Goal: Task Accomplishment & Management: Use online tool/utility

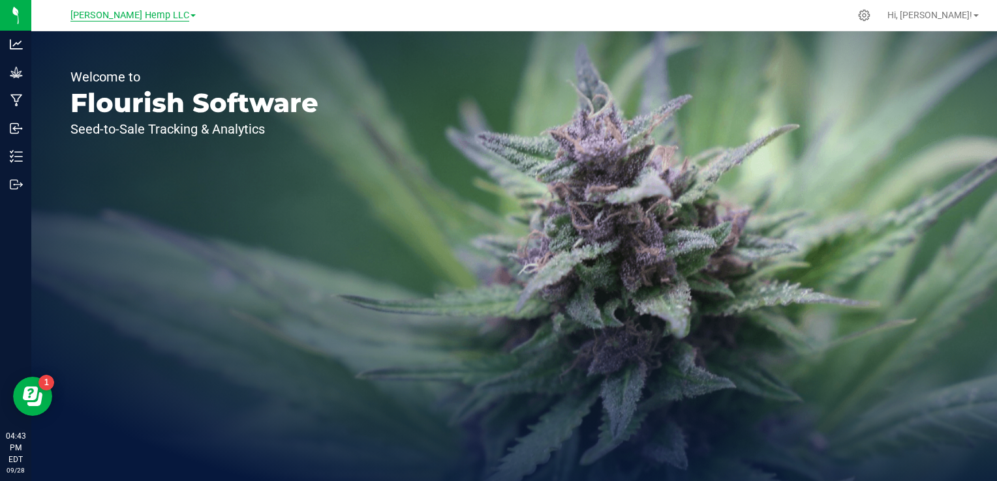
click at [151, 18] on span "[PERSON_NAME] Hemp LLC" at bounding box center [129, 16] width 119 height 12
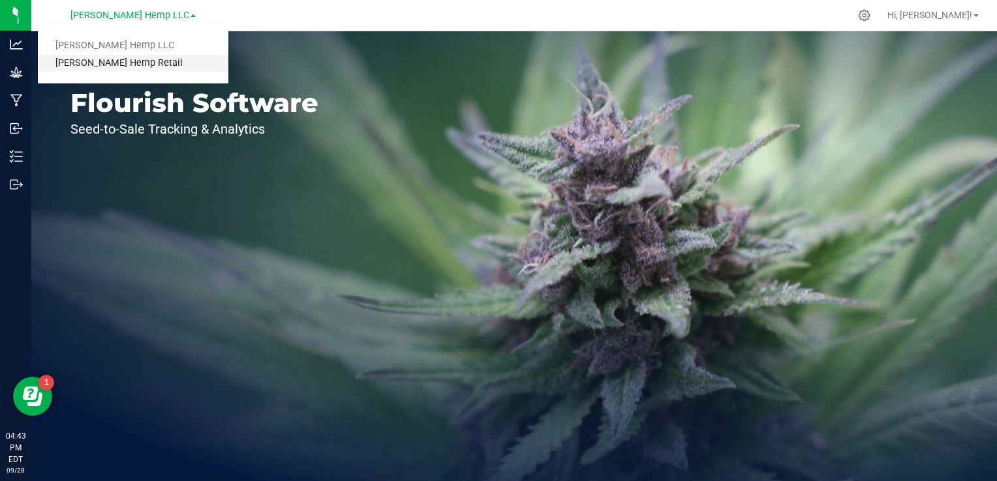
click at [112, 67] on link "[PERSON_NAME] Hemp Retail" at bounding box center [133, 64] width 190 height 18
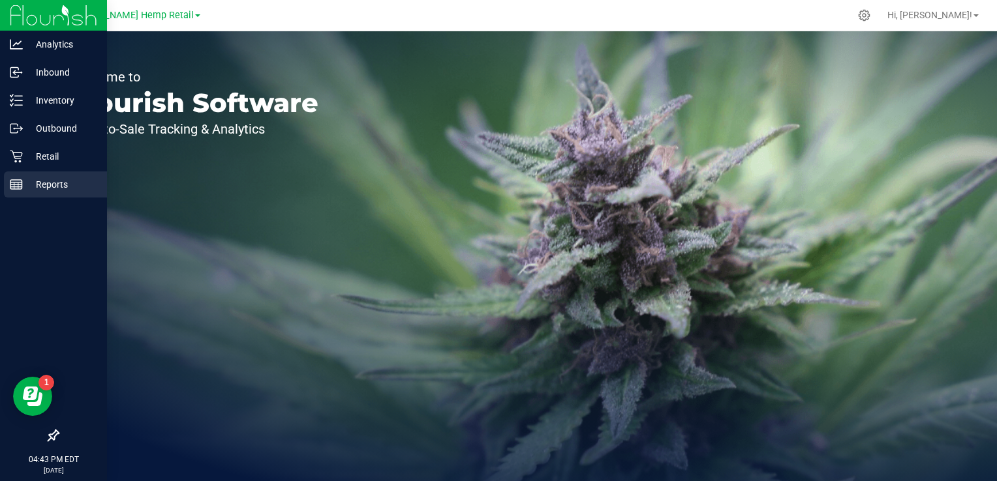
click at [27, 190] on p "Reports" at bounding box center [62, 185] width 78 height 16
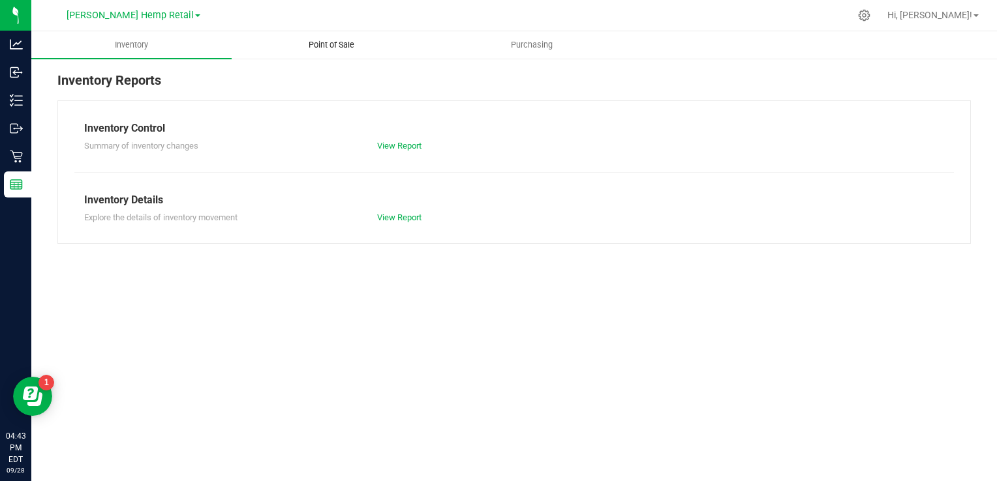
click at [341, 36] on uib-tab-heading "Point of Sale" at bounding box center [331, 45] width 199 height 26
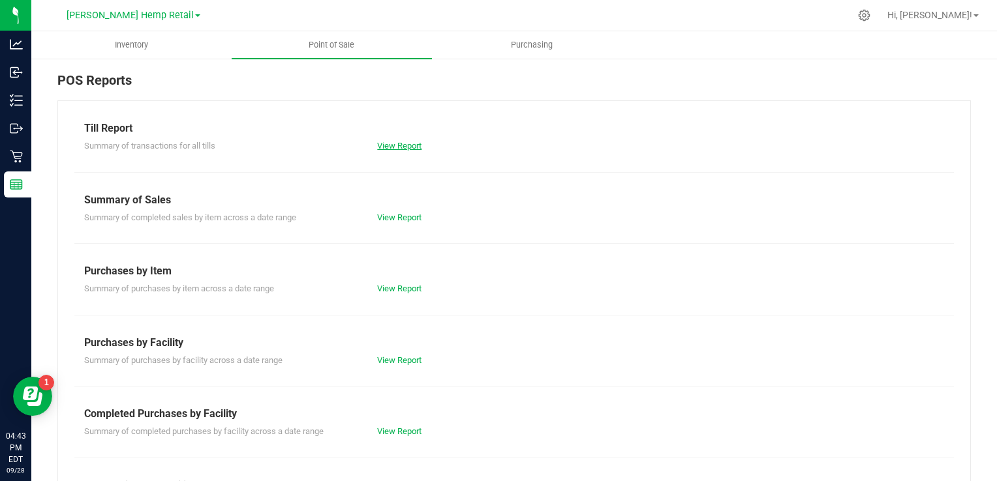
click at [392, 145] on link "View Report" at bounding box center [399, 146] width 44 height 10
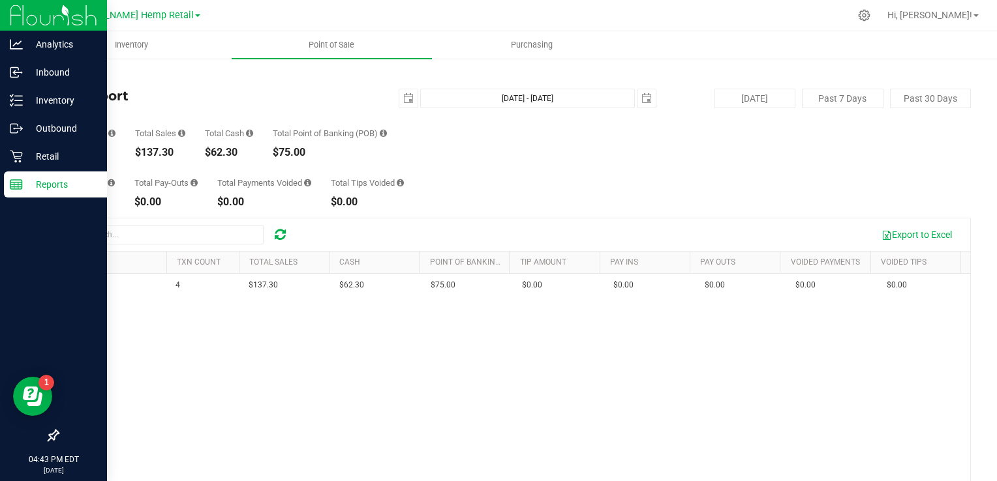
click at [15, 183] on line at bounding box center [16, 183] width 12 height 0
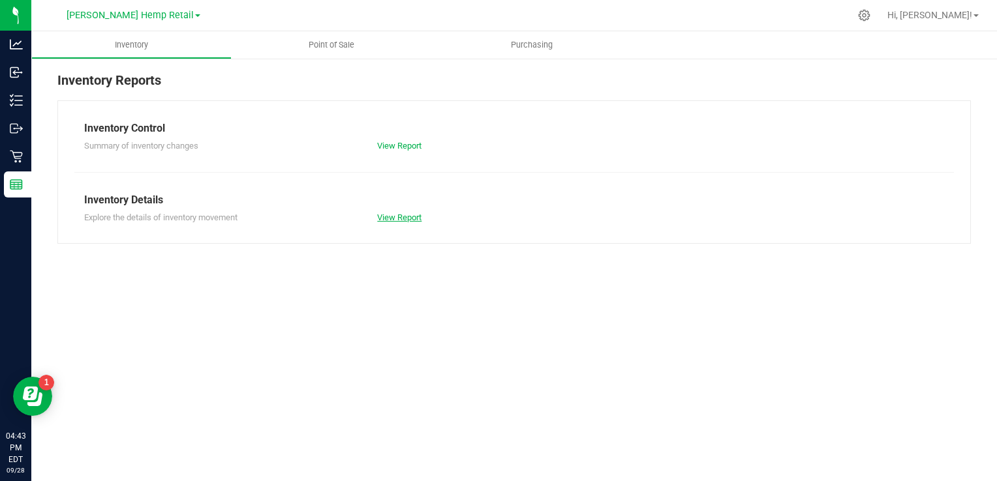
click at [389, 218] on link "View Report" at bounding box center [399, 218] width 44 height 10
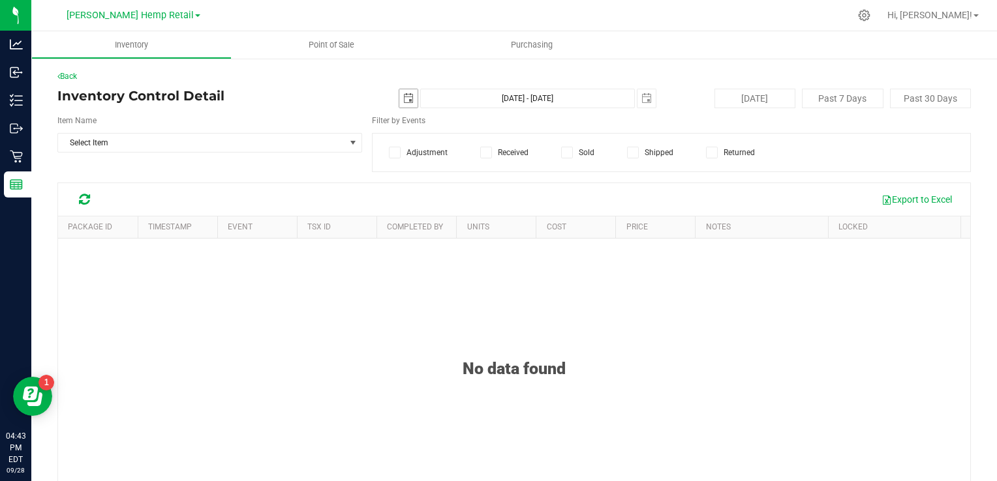
click at [404, 104] on span "select" at bounding box center [408, 98] width 18 height 18
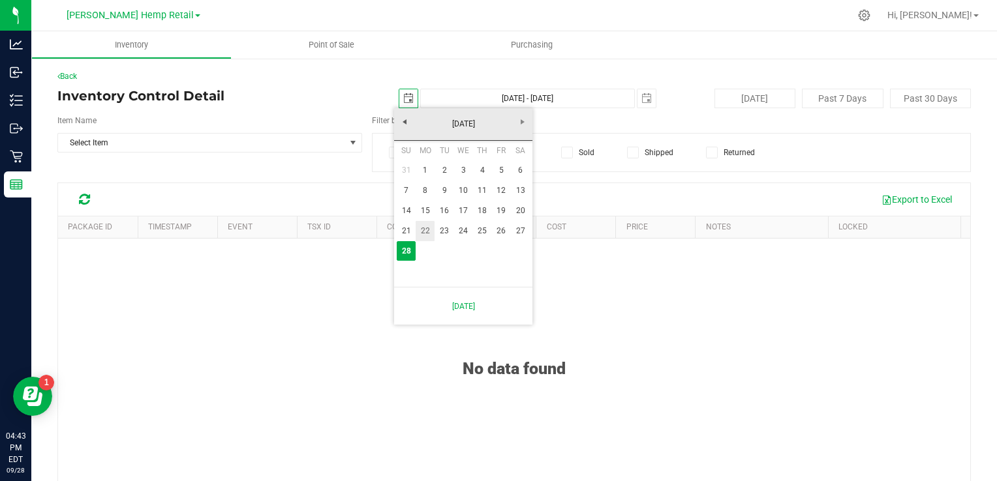
click at [419, 228] on link "22" at bounding box center [425, 231] width 19 height 20
type input "[DATE]"
type input "[DATE] - [DATE]"
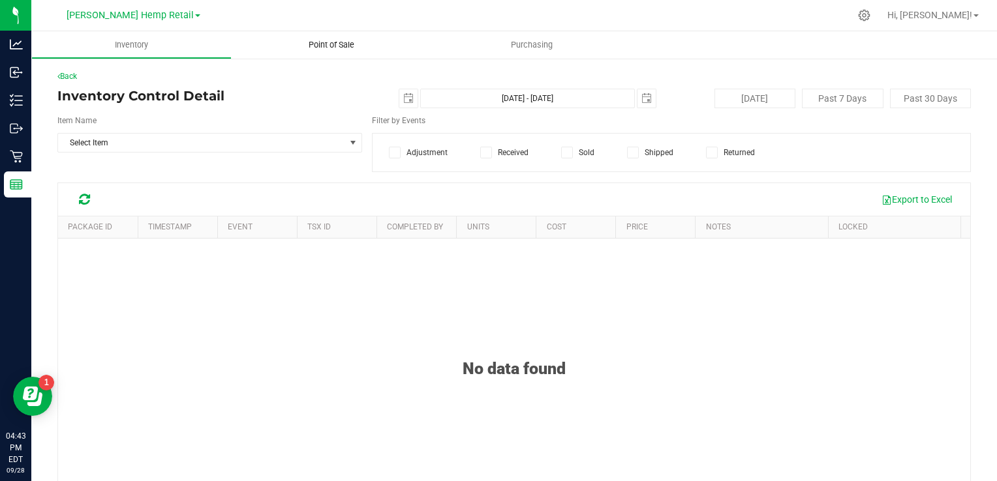
click at [330, 49] on span "Point of Sale" at bounding box center [331, 45] width 81 height 12
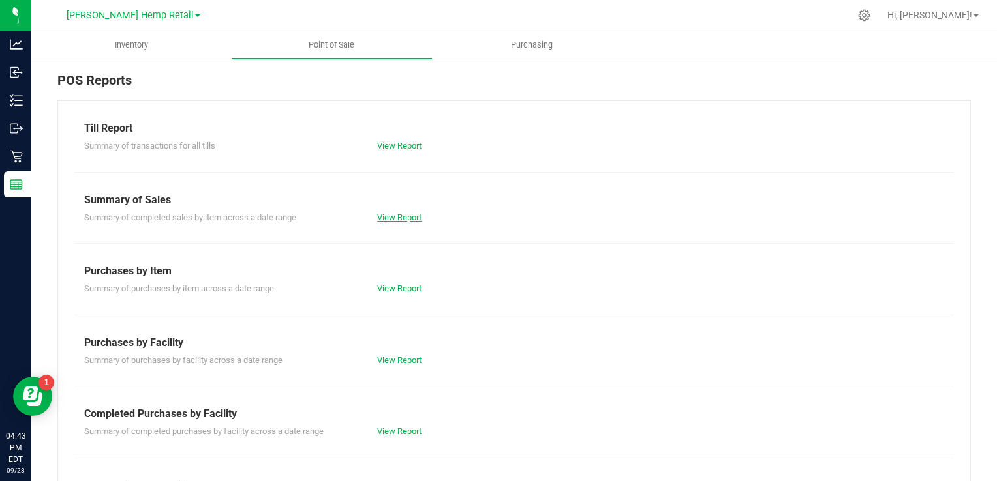
click at [396, 217] on link "View Report" at bounding box center [399, 218] width 44 height 10
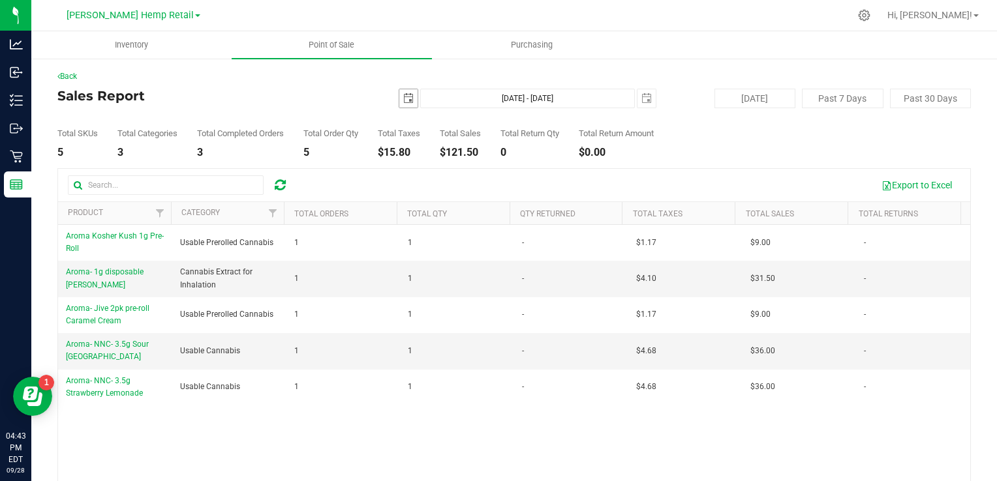
click at [399, 103] on span "select" at bounding box center [408, 98] width 18 height 18
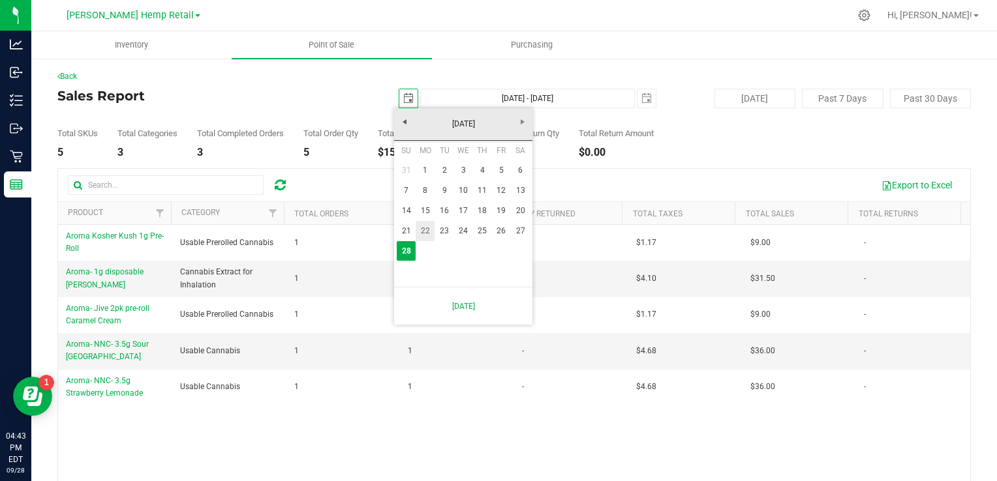
click at [423, 230] on link "22" at bounding box center [425, 231] width 19 height 20
type input "[DATE]"
type input "[DATE] - [DATE]"
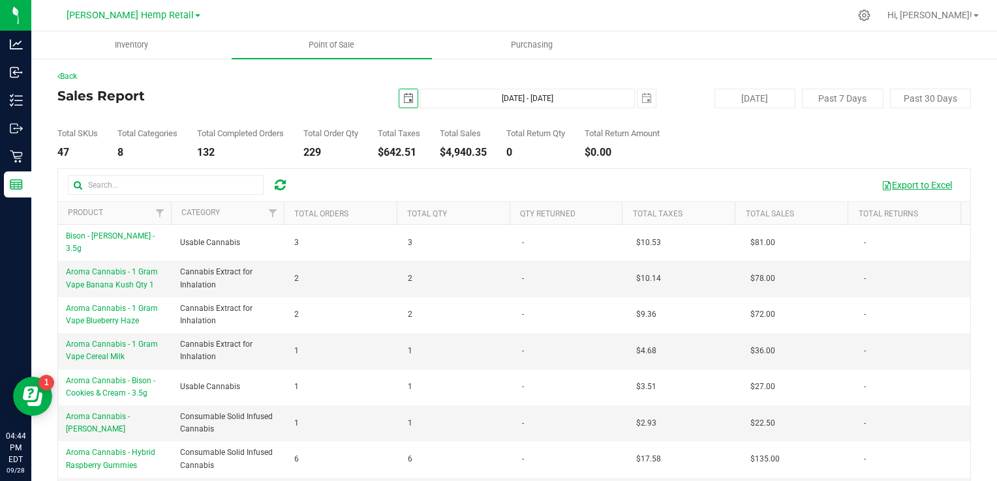
click at [922, 184] on button "Export to Excel" at bounding box center [916, 185] width 87 height 22
